Goal: Information Seeking & Learning: Find specific fact

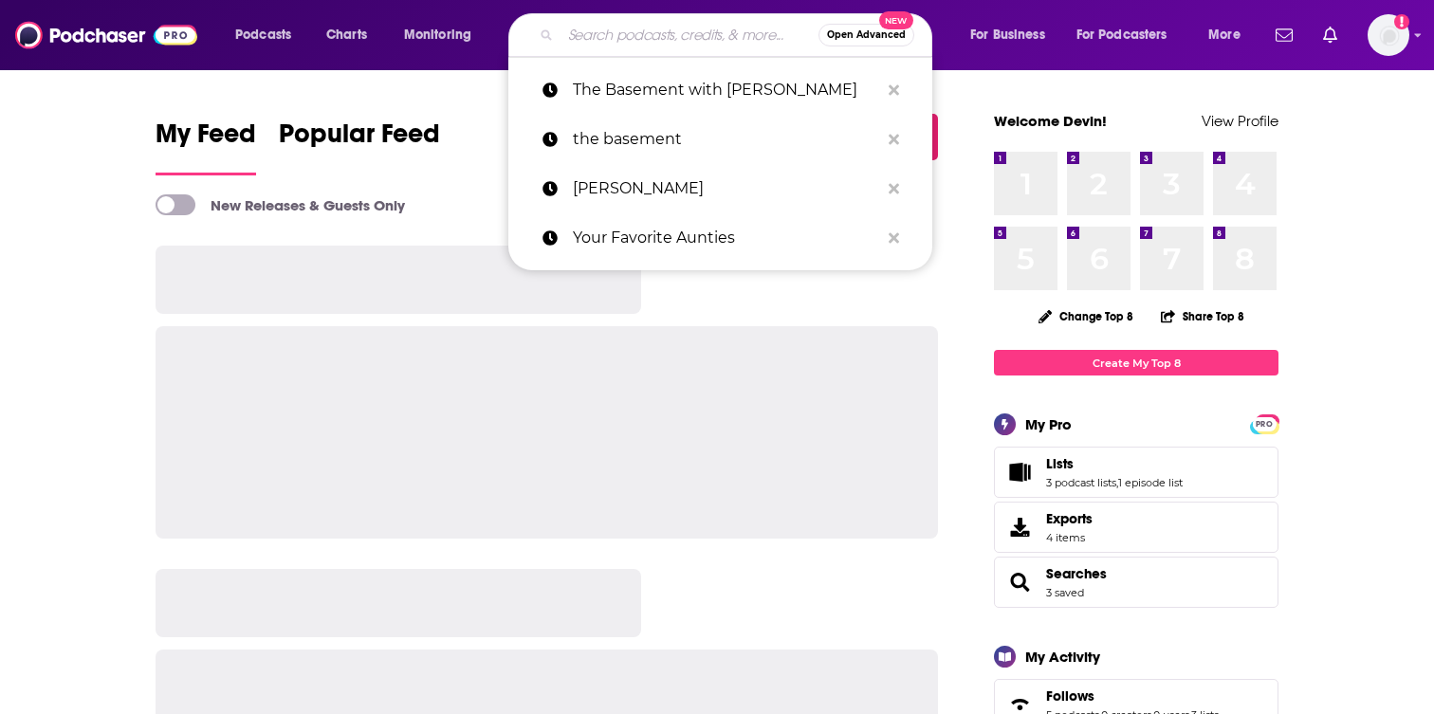
click at [590, 30] on input "Search podcasts, credits, & more..." at bounding box center [689, 35] width 258 height 30
paste input "Becoming [DEMOGRAPHIC_DATA]"
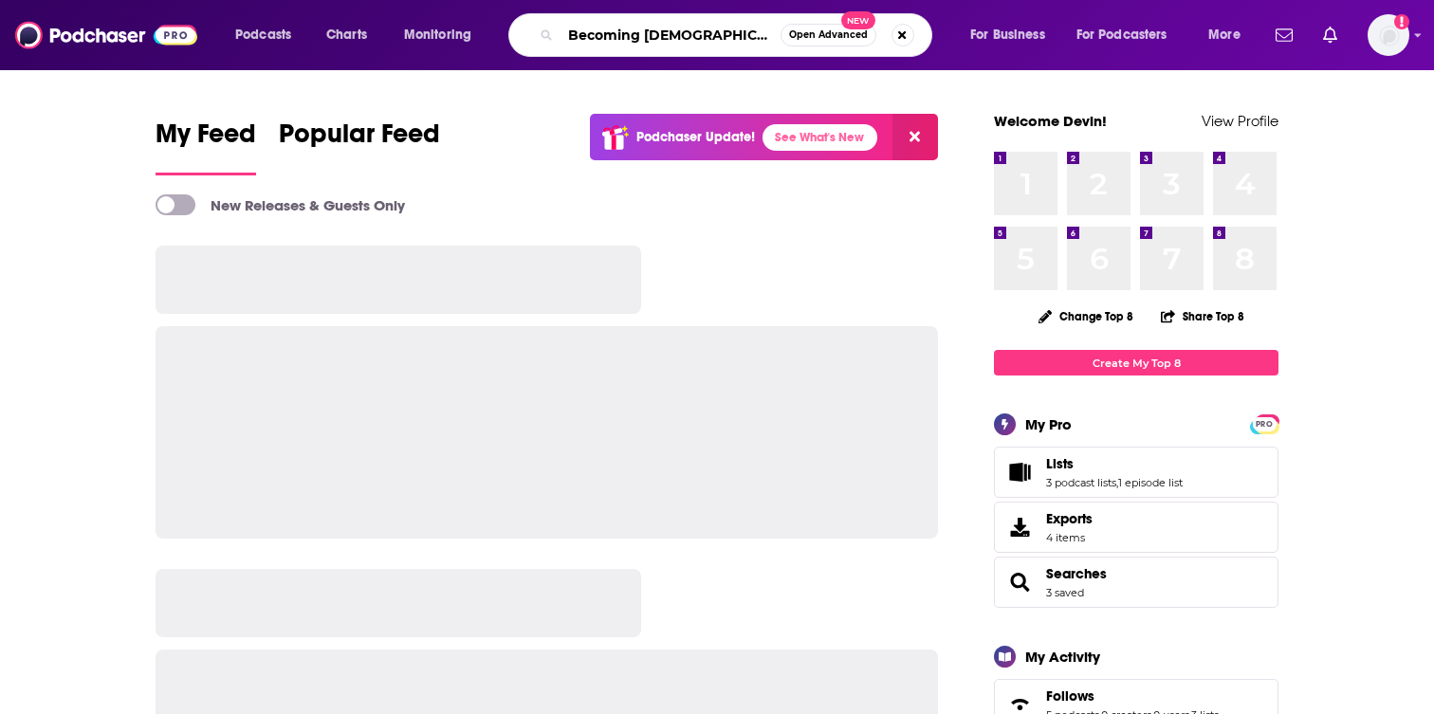
type input "Becoming [DEMOGRAPHIC_DATA]"
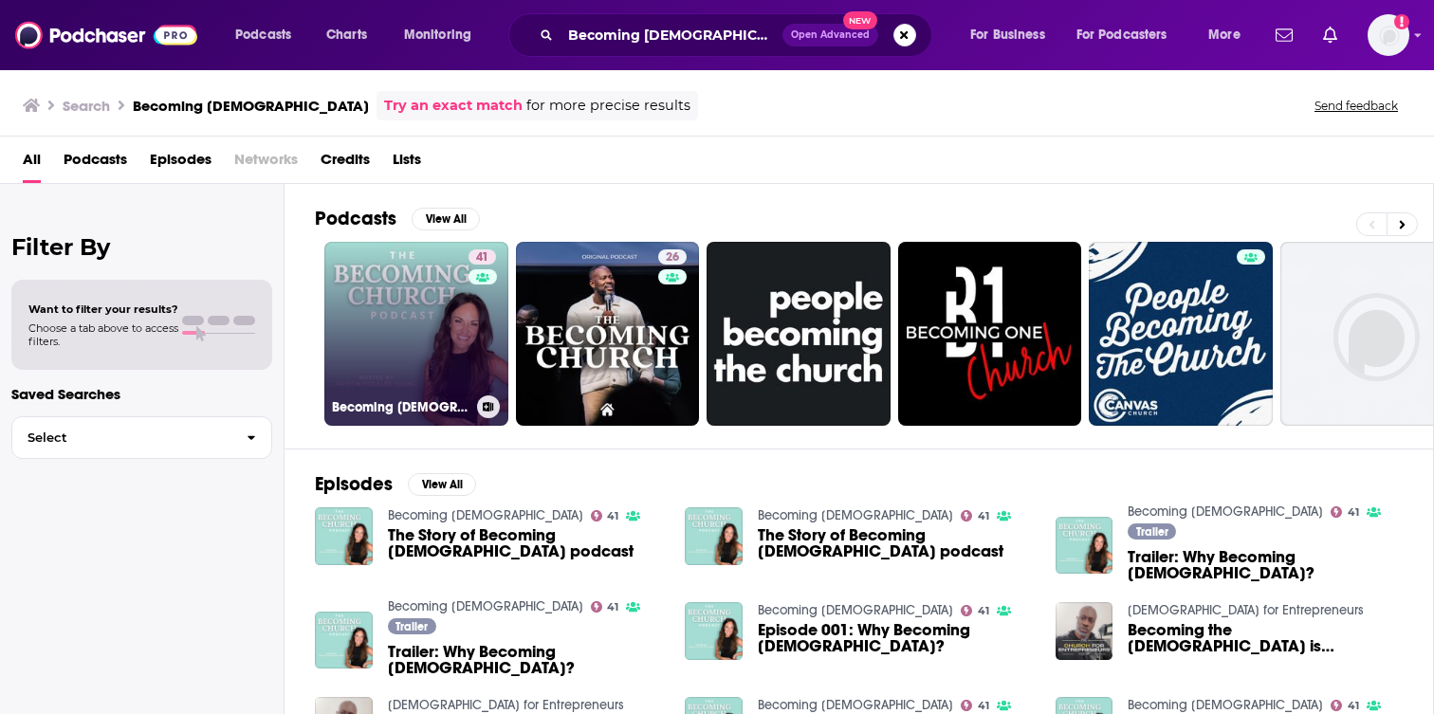
click at [412, 386] on link "41 Becoming [DEMOGRAPHIC_DATA]" at bounding box center [416, 334] width 184 height 184
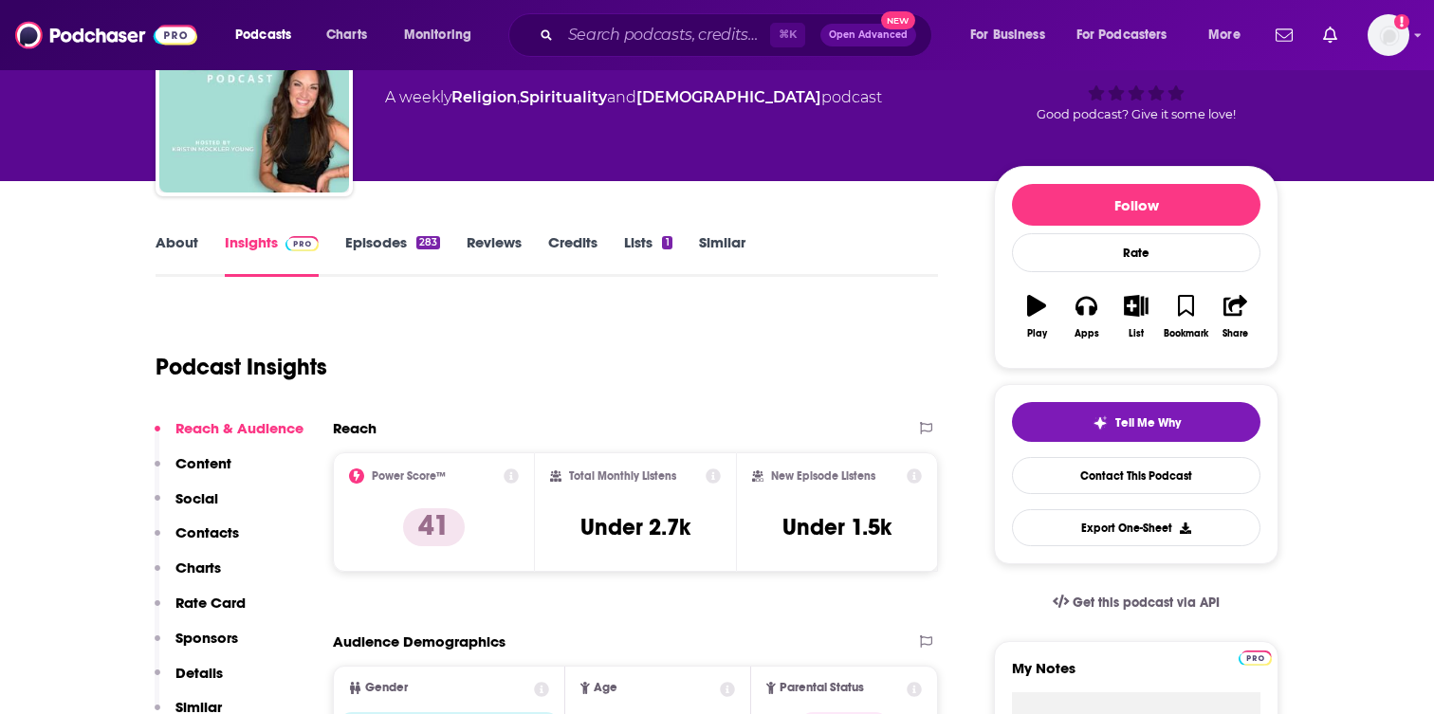
scroll to position [139, 0]
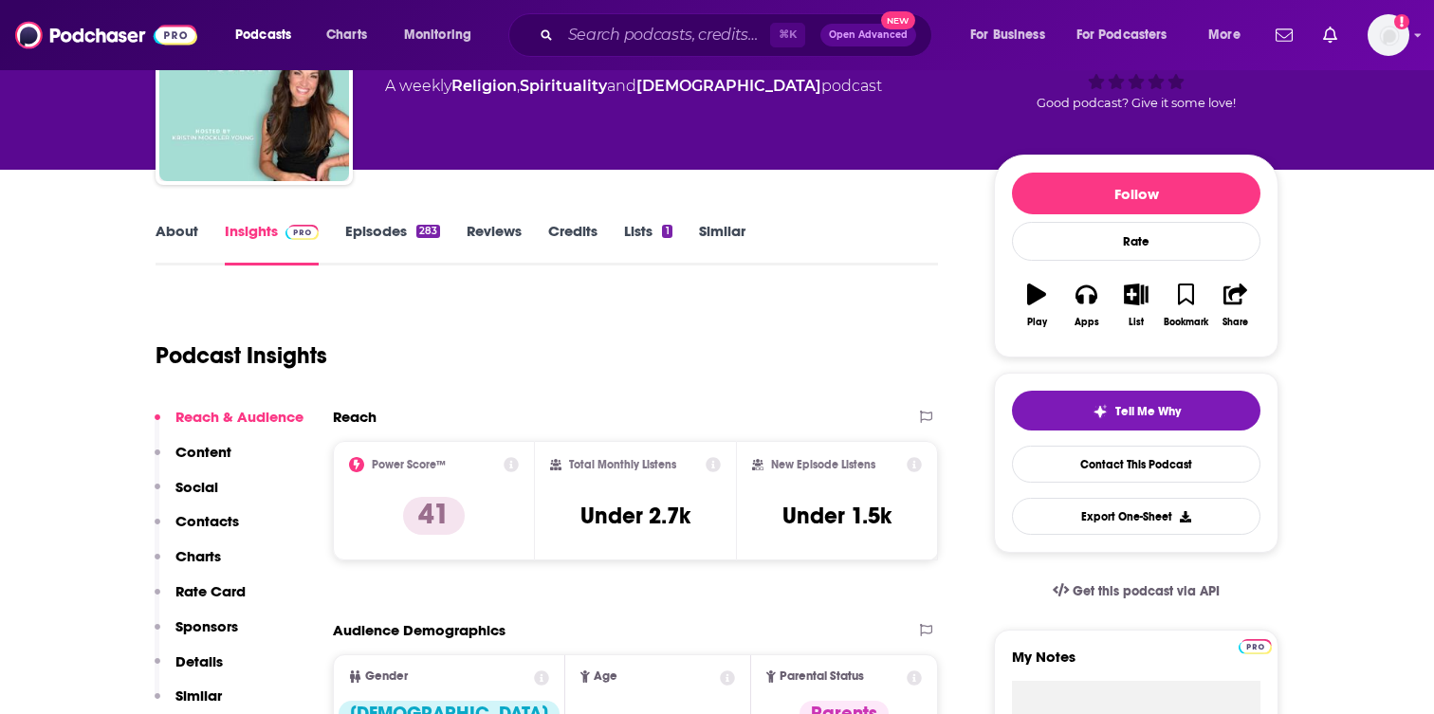
click at [179, 219] on div "About Insights Episodes 283 Reviews Credits Lists 1 Similar" at bounding box center [547, 242] width 782 height 46
click at [179, 225] on link "About" at bounding box center [177, 244] width 43 height 44
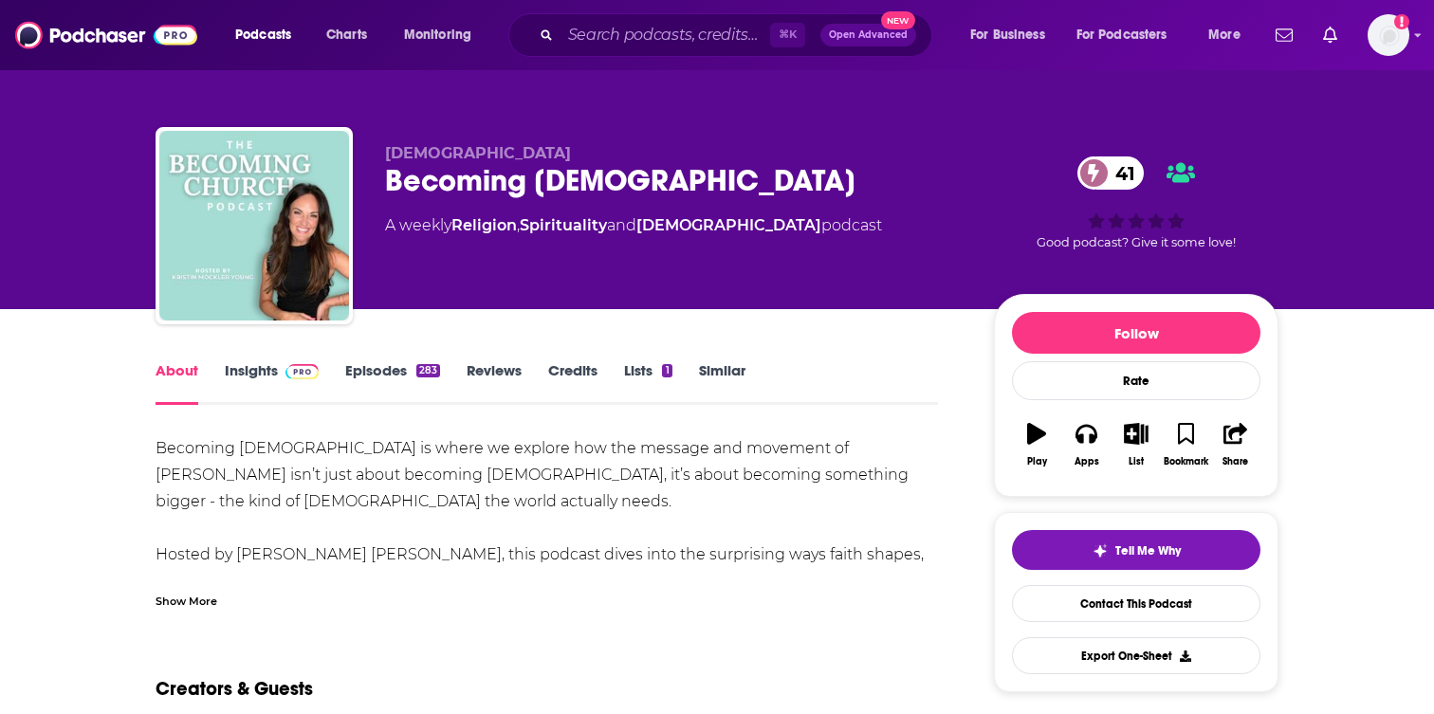
scroll to position [62, 0]
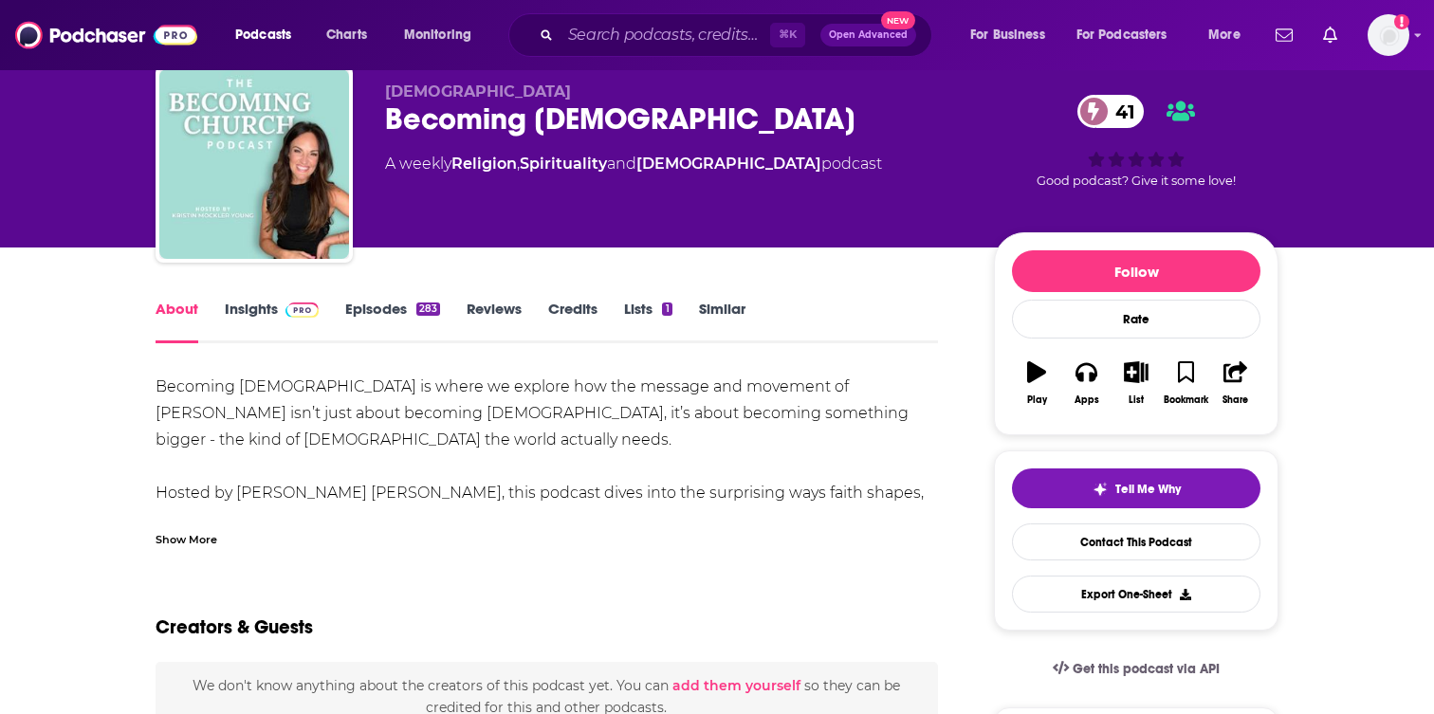
click at [188, 531] on div "Show More" at bounding box center [187, 538] width 62 height 18
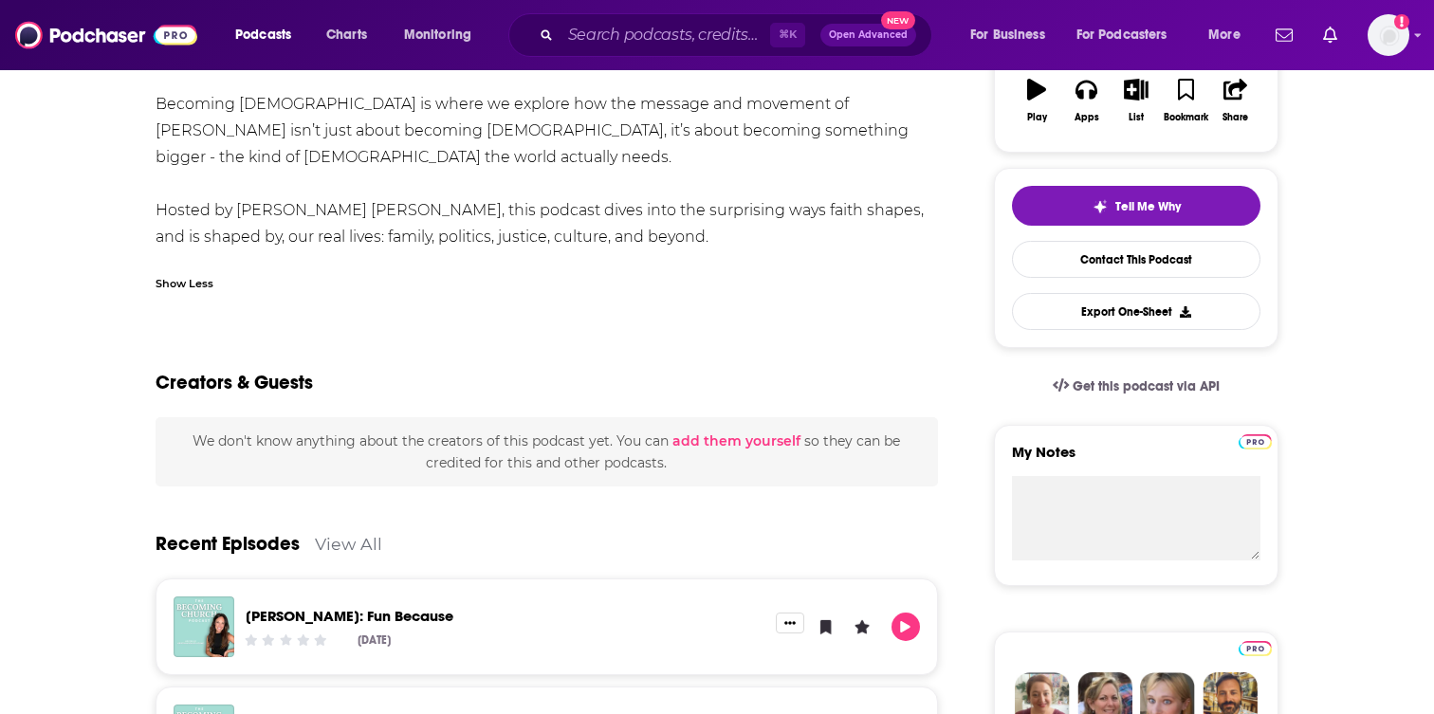
scroll to position [0, 0]
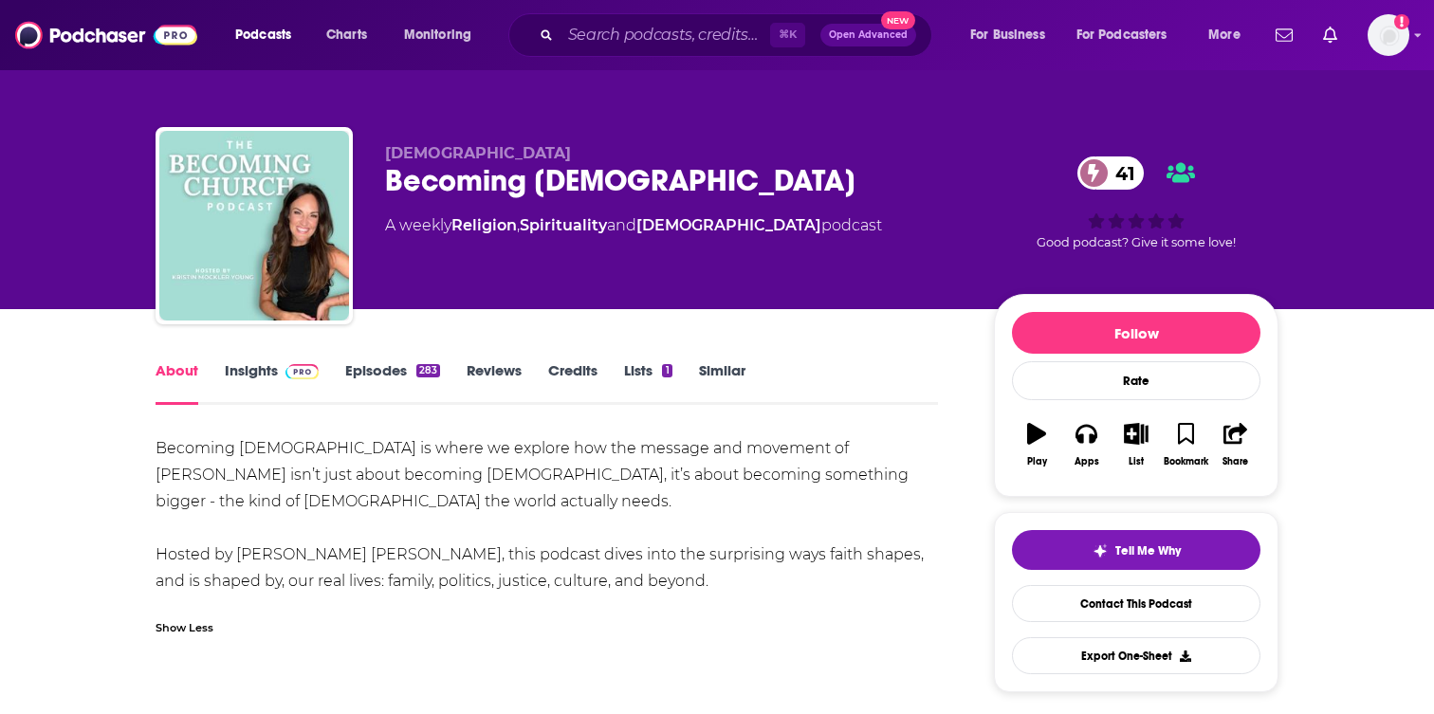
click at [254, 382] on link "Insights" at bounding box center [272, 383] width 94 height 44
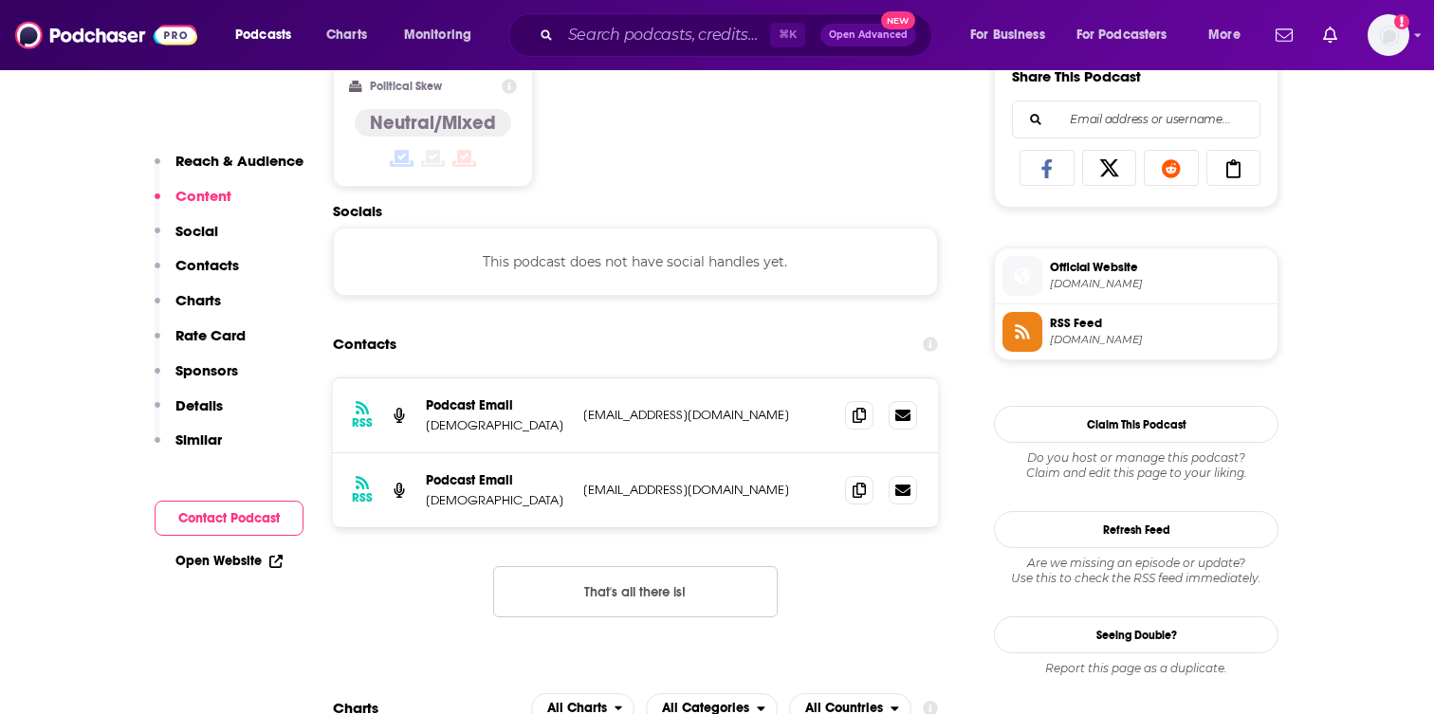
scroll to position [1273, 0]
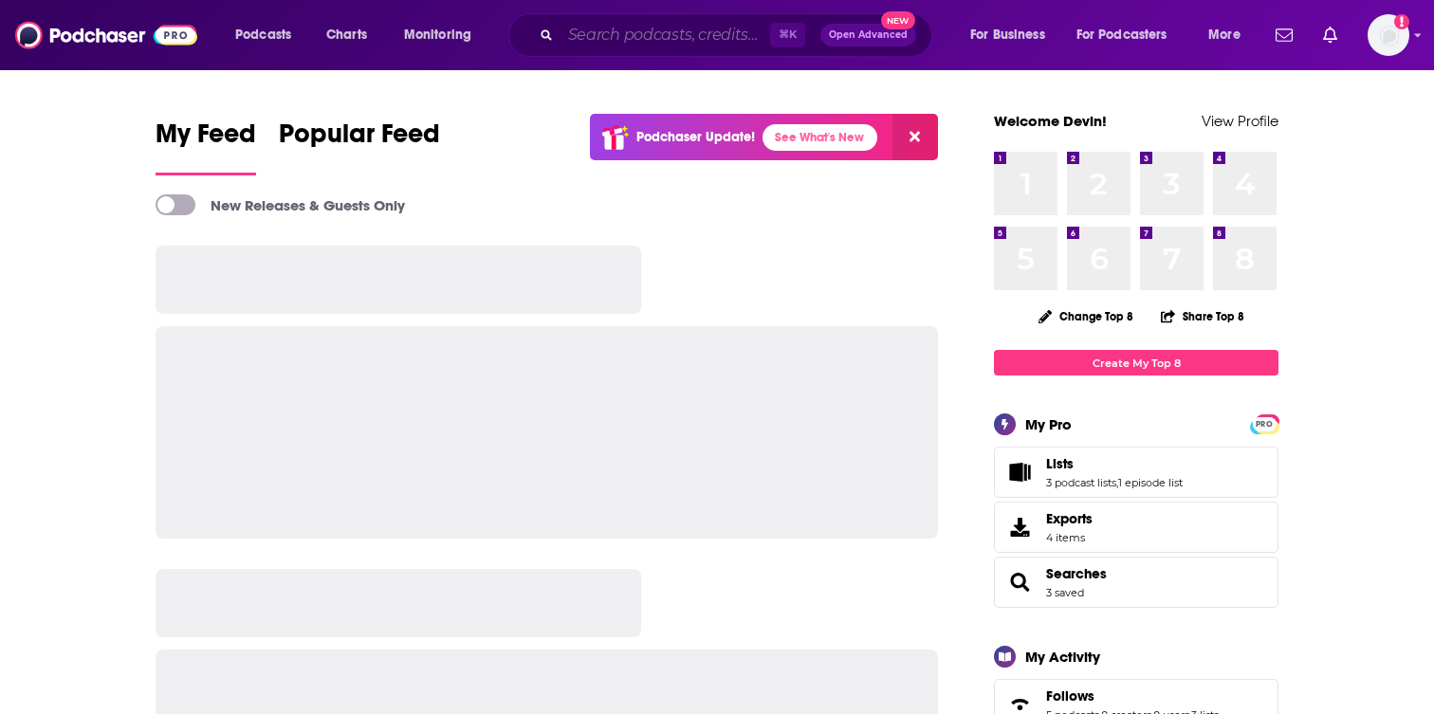
click at [618, 22] on input "Search podcasts, credits, & more..." at bounding box center [665, 35] width 210 height 30
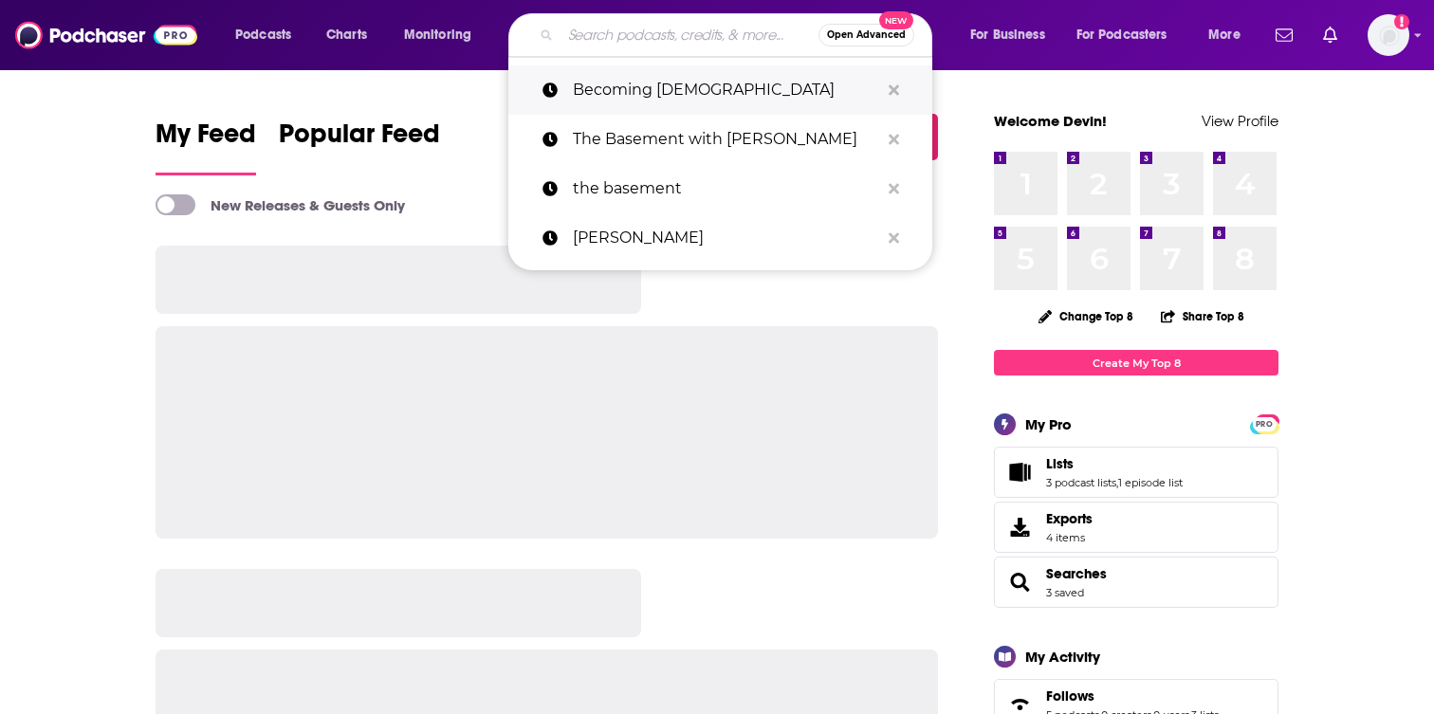
click at [610, 99] on p "Becoming [DEMOGRAPHIC_DATA]" at bounding box center [726, 89] width 306 height 49
type input "Becoming [DEMOGRAPHIC_DATA]"
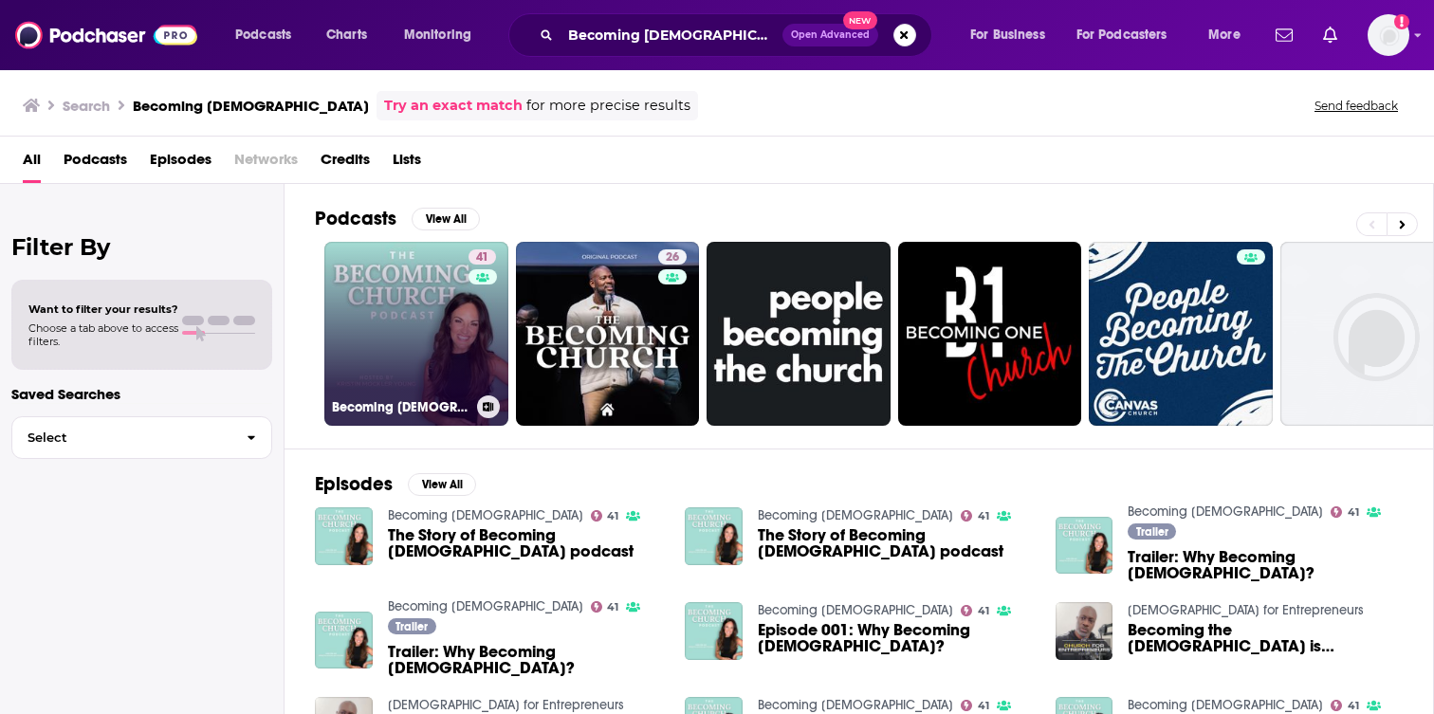
click at [479, 332] on div "41" at bounding box center [484, 322] width 32 height 146
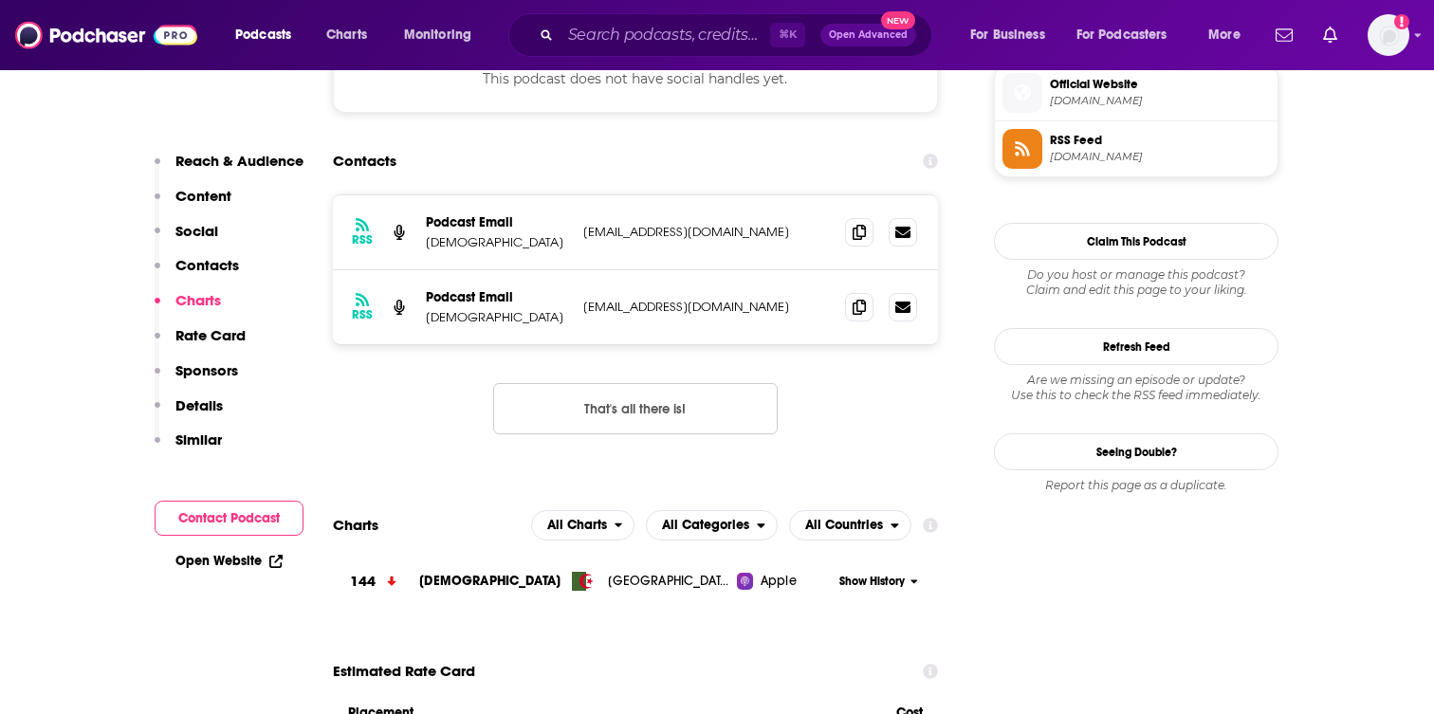
scroll to position [1379, 0]
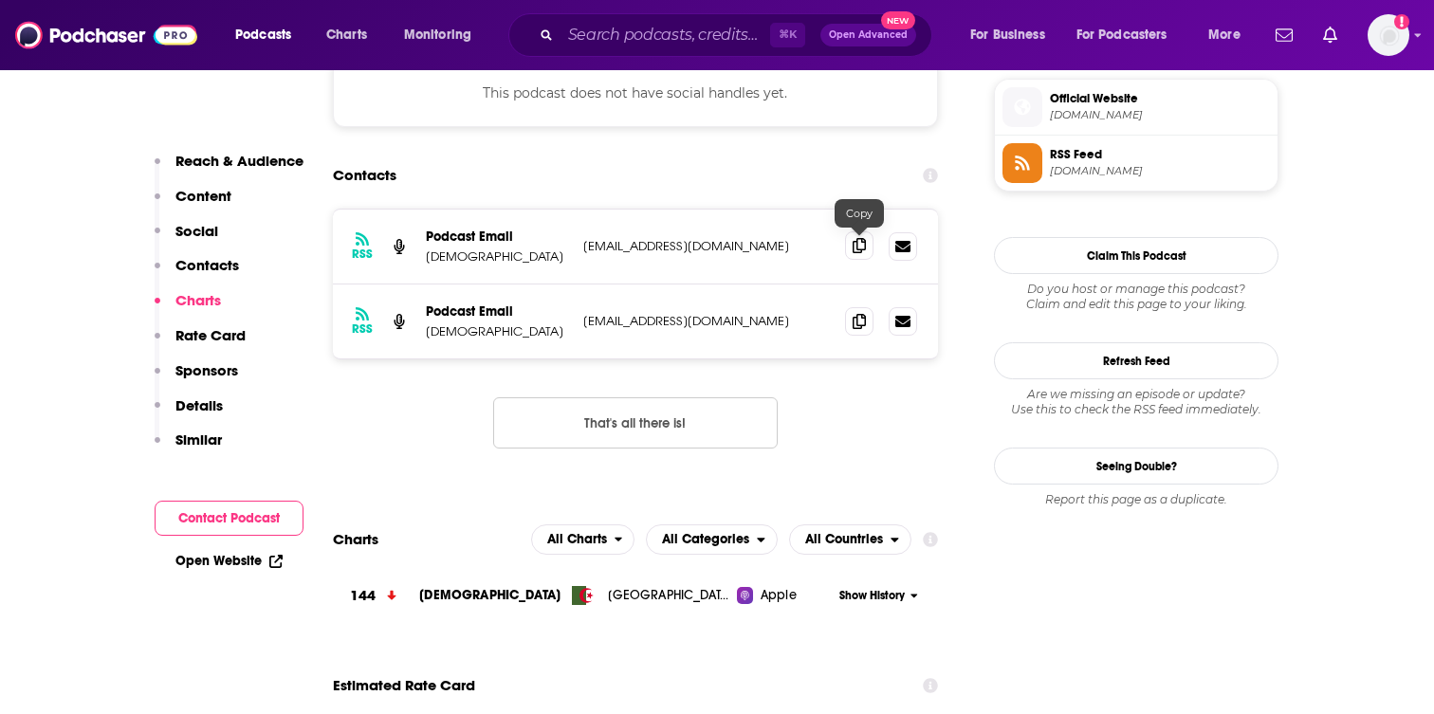
click at [852, 248] on span at bounding box center [859, 245] width 28 height 28
click at [863, 325] on icon at bounding box center [858, 320] width 13 height 15
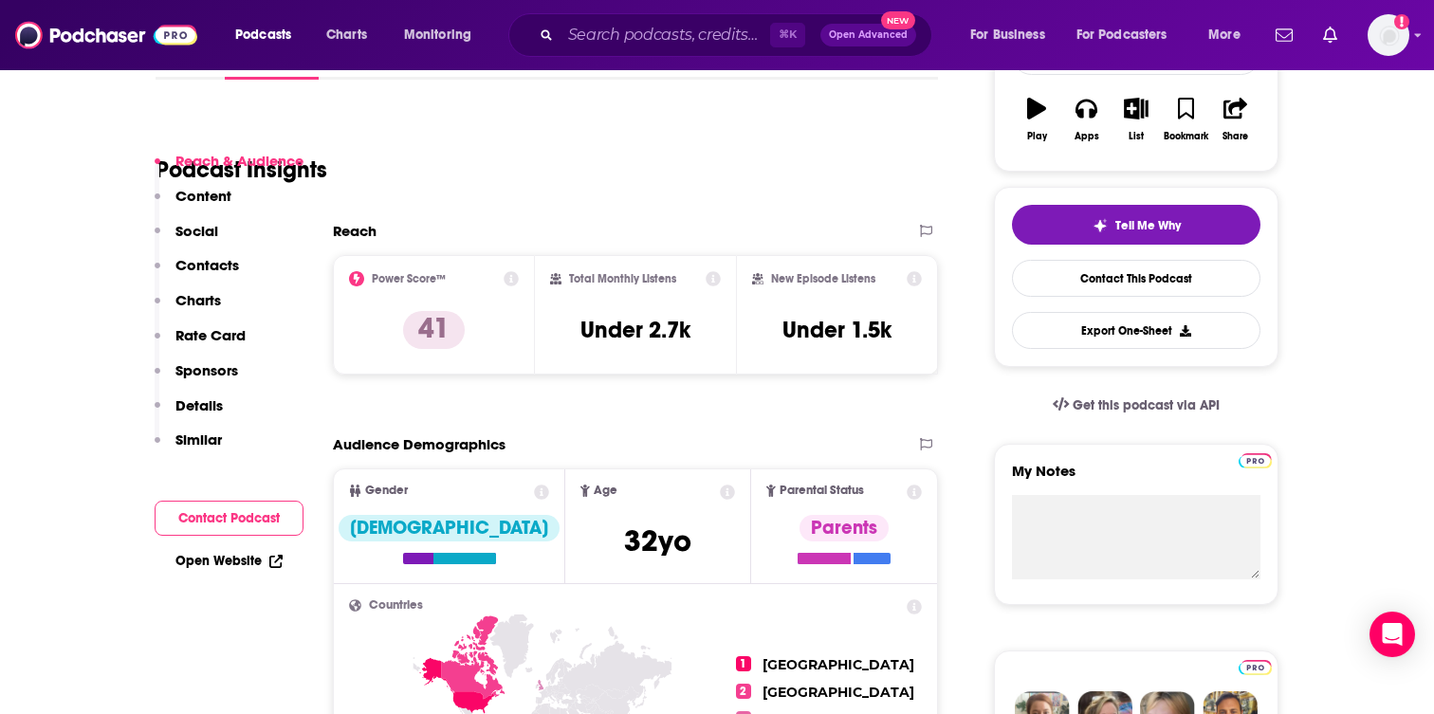
scroll to position [238, 0]
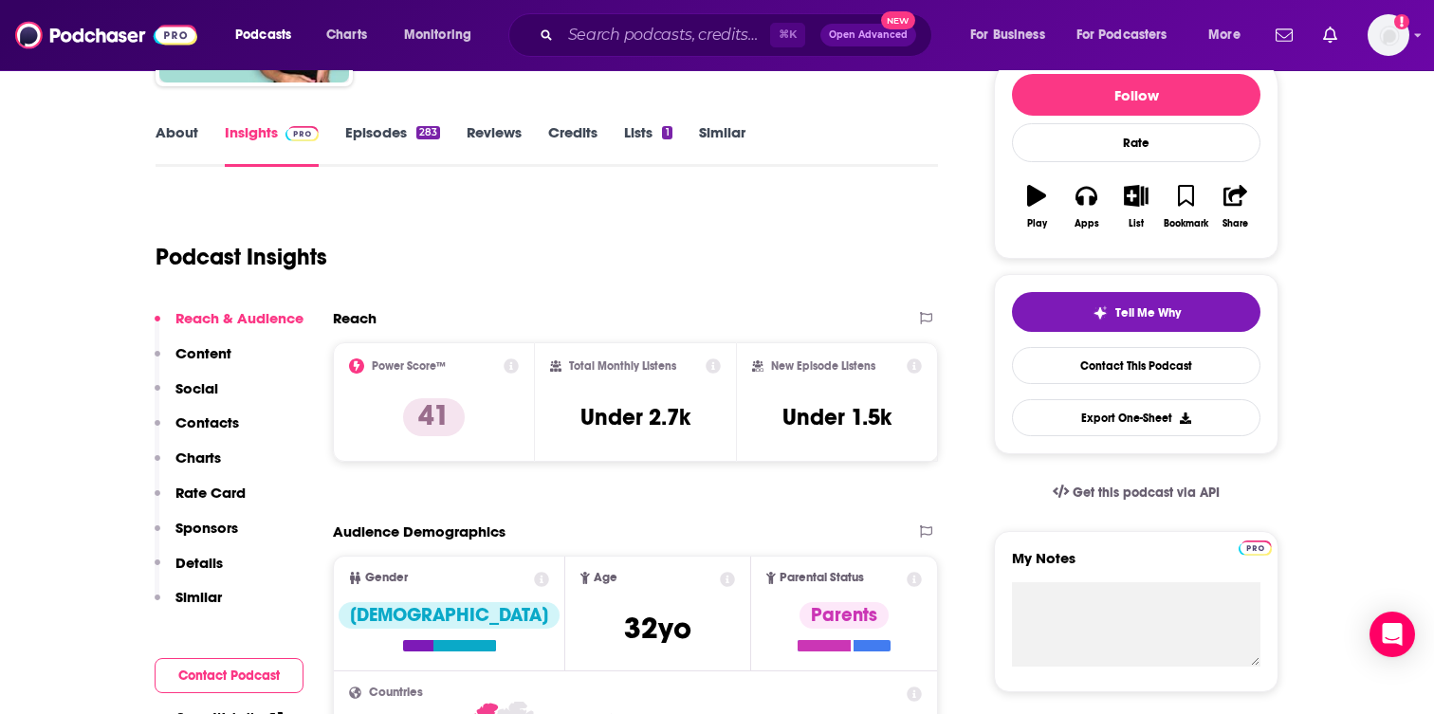
click at [186, 139] on link "About" at bounding box center [177, 145] width 43 height 44
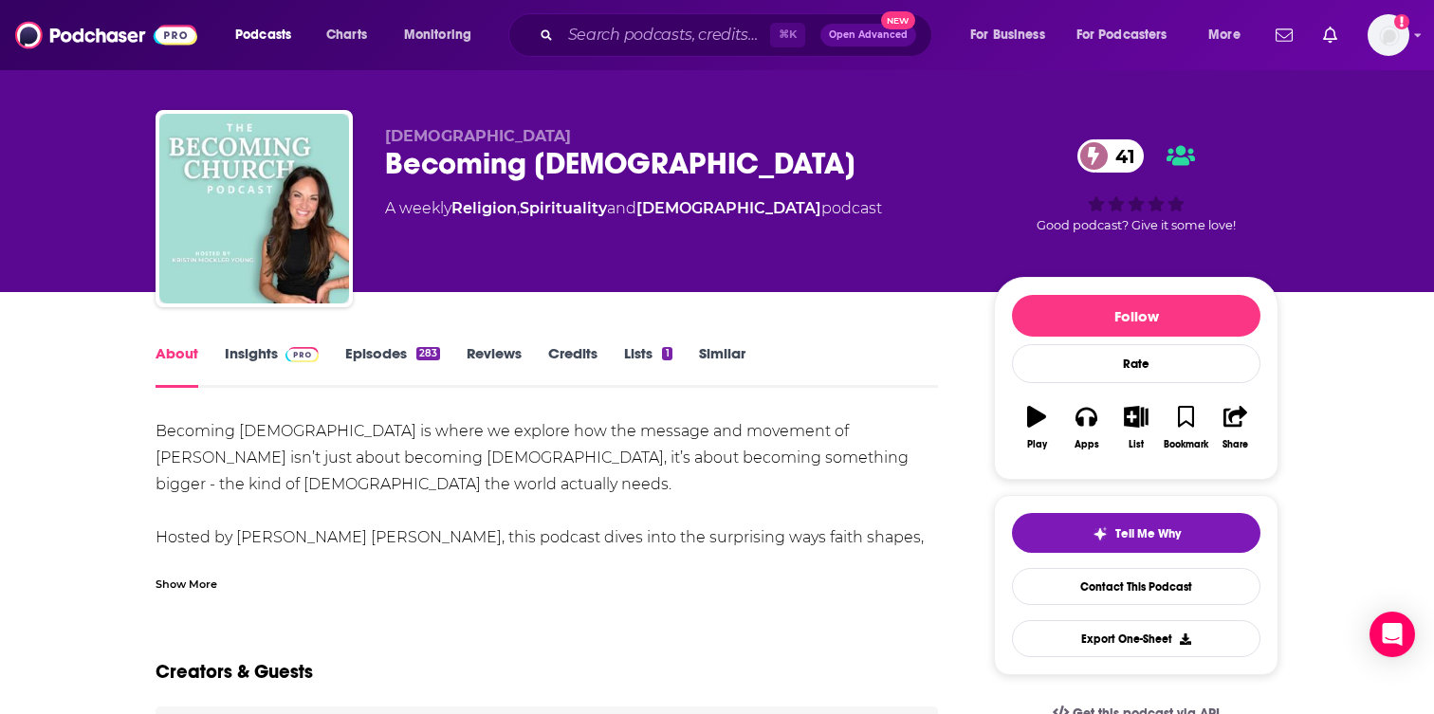
scroll to position [26, 0]
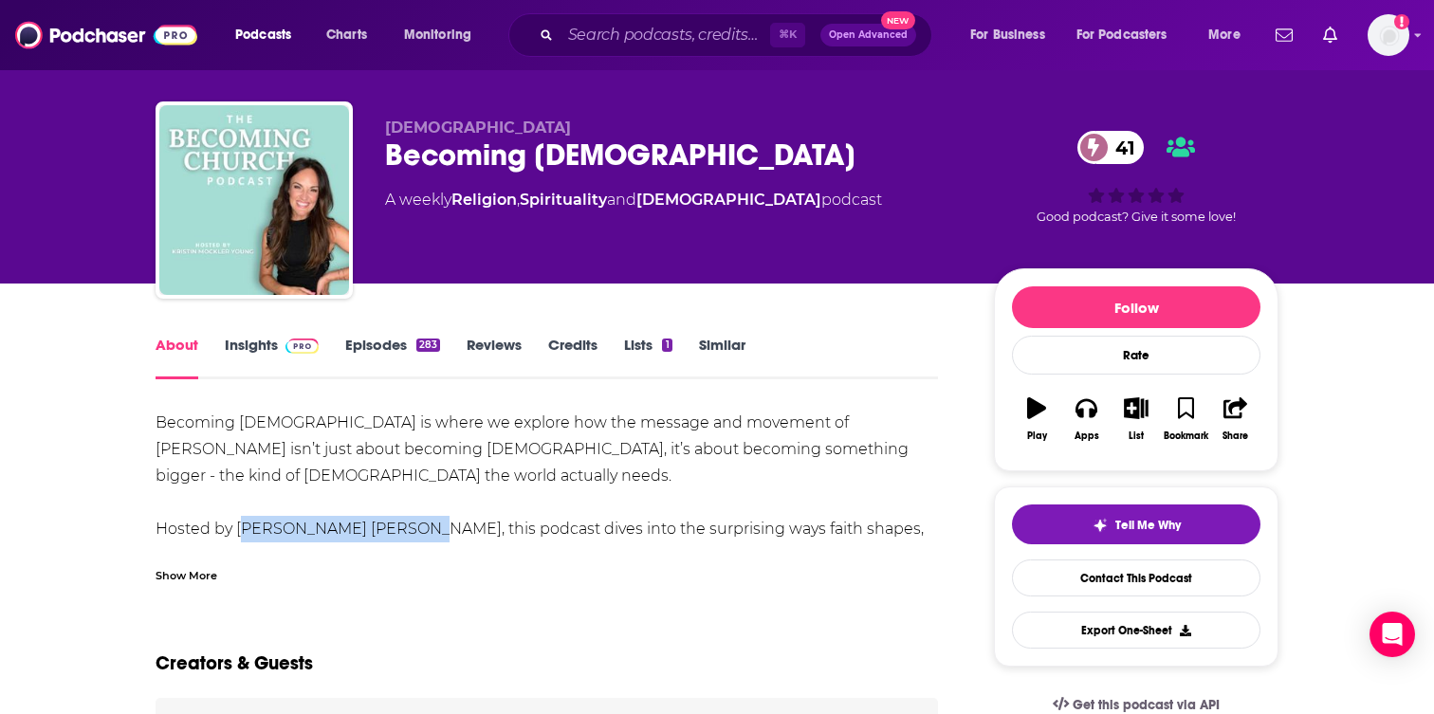
drag, startPoint x: 395, startPoint y: 532, endPoint x: 239, endPoint y: 528, distance: 156.5
click at [238, 528] on div "Becoming [DEMOGRAPHIC_DATA] is where we explore how the message and movement of…" at bounding box center [547, 489] width 782 height 159
copy div "[PERSON_NAME] [PERSON_NAME]"
